Goal: Find specific page/section: Find specific page/section

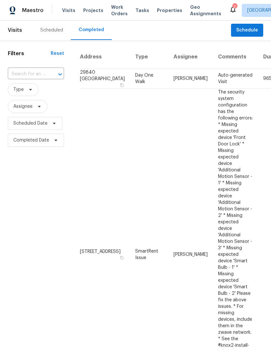
click at [55, 31] on div "Scheduled" at bounding box center [51, 30] width 23 height 6
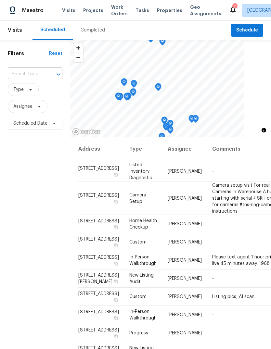
click at [98, 31] on div "Completed" at bounding box center [92, 30] width 24 height 6
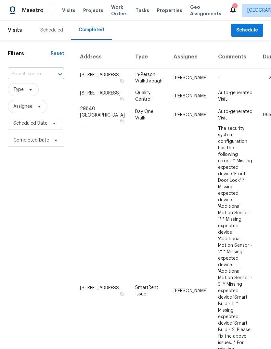
click at [50, 33] on div "Scheduled" at bounding box center [51, 30] width 23 height 6
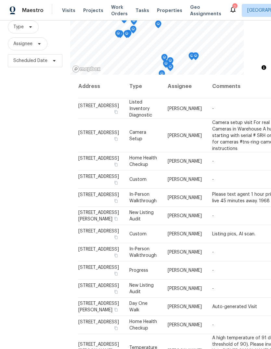
click at [160, 13] on span "Properties" at bounding box center [169, 10] width 25 height 6
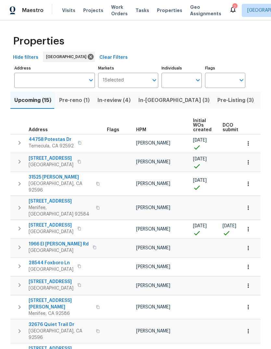
click at [217, 104] on span "Pre-Listing (3)" at bounding box center [235, 100] width 36 height 9
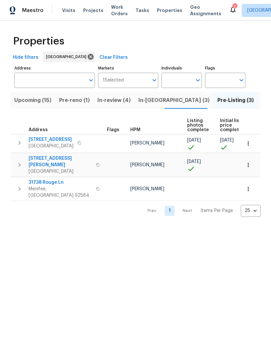
click at [137, 8] on span "Tasks" at bounding box center [142, 10] width 14 height 5
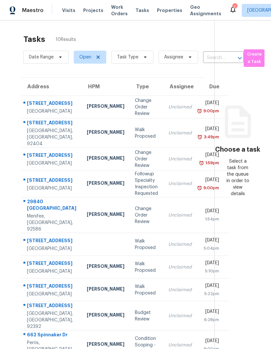
click at [164, 10] on span "Properties" at bounding box center [169, 10] width 25 height 6
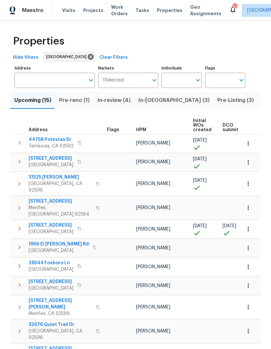
click at [178, 81] on input "Individuals" at bounding box center [176, 80] width 30 height 15
type input "[PERSON_NAME]"
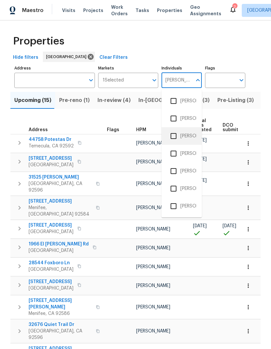
click at [192, 131] on li "[PERSON_NAME]" at bounding box center [181, 136] width 30 height 14
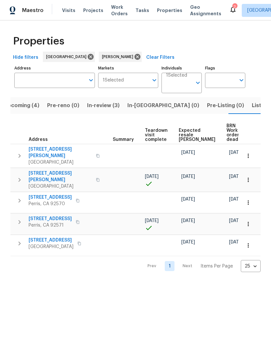
scroll to position [0, 111]
